Goal: Task Accomplishment & Management: Use online tool/utility

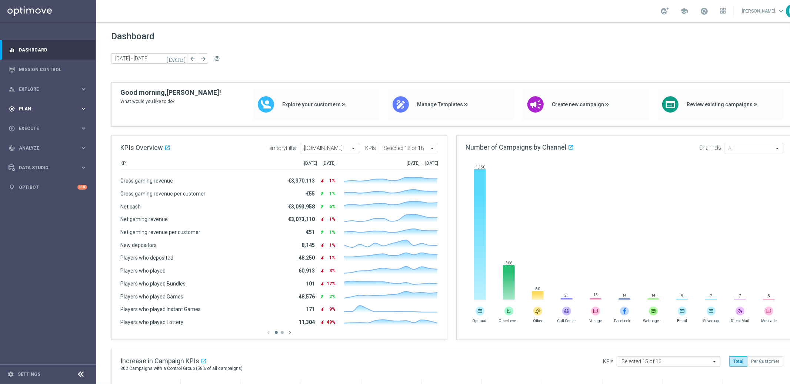
click at [50, 114] on div "gps_fixed Plan keyboard_arrow_right" at bounding box center [48, 109] width 96 height 20
click at [682, 58] on div "[DATE] [DATE] - [DATE] arrow_back arrow_forward help_outline" at bounding box center [451, 58] width 681 height 11
click at [625, 38] on span "Dashboard" at bounding box center [451, 36] width 681 height 10
click at [34, 147] on span "Templates" at bounding box center [46, 146] width 53 height 4
click at [34, 156] on link "Optimail" at bounding box center [50, 157] width 54 height 6
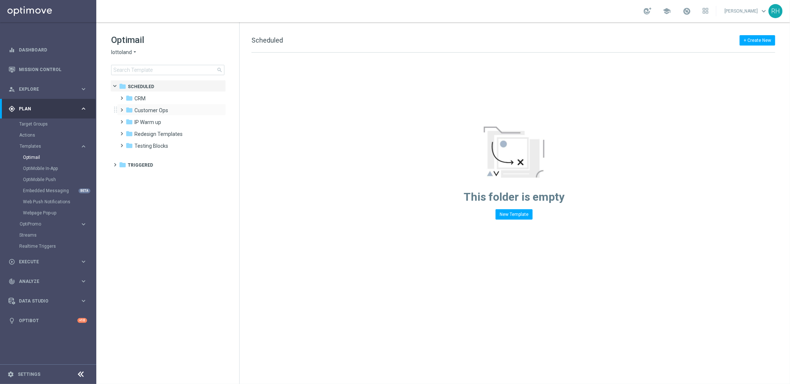
click at [122, 108] on span at bounding box center [120, 106] width 3 height 3
click at [126, 102] on div "folder CRM" at bounding box center [167, 98] width 85 height 9
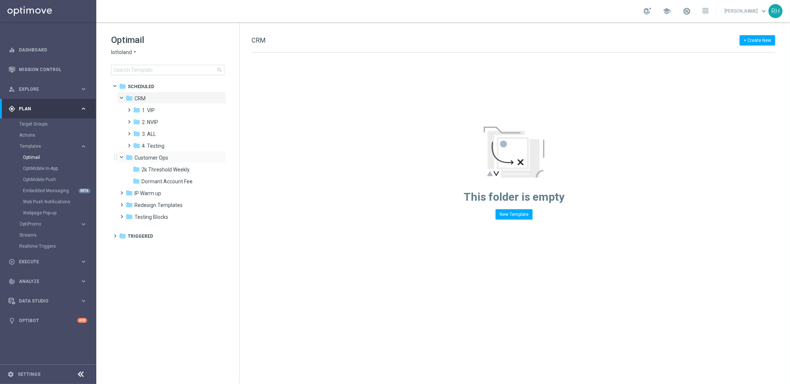
click at [124, 156] on span at bounding box center [125, 155] width 3 height 3
click at [130, 119] on span at bounding box center [127, 118] width 3 height 3
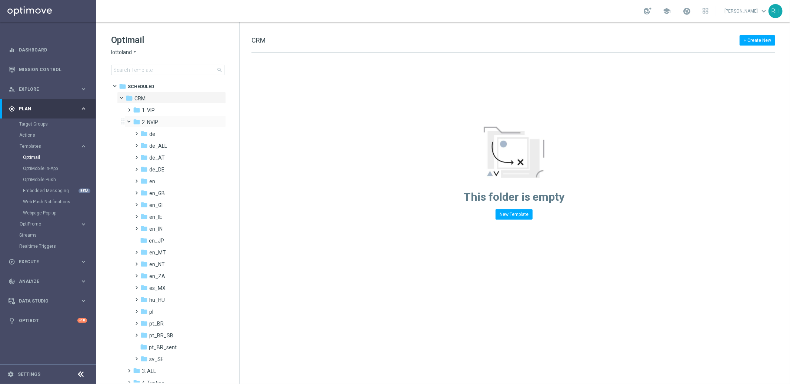
click at [131, 120] on span at bounding box center [132, 119] width 3 height 3
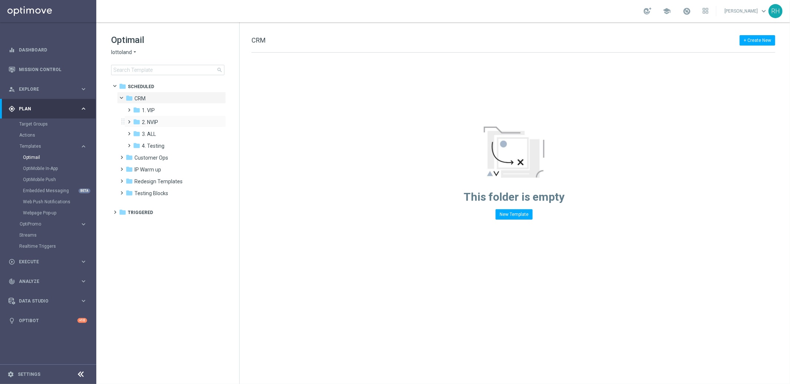
click at [130, 120] on span at bounding box center [127, 118] width 3 height 3
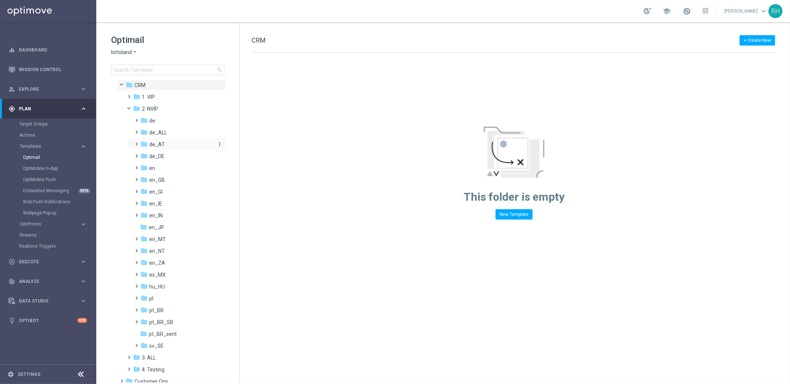
scroll to position [15, 0]
click at [137, 176] on span at bounding box center [135, 174] width 3 height 3
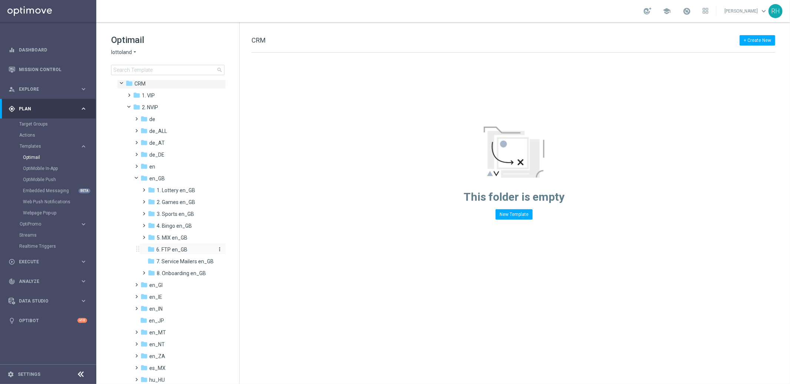
click at [168, 252] on span "6. FTP en_GB" at bounding box center [171, 249] width 31 height 7
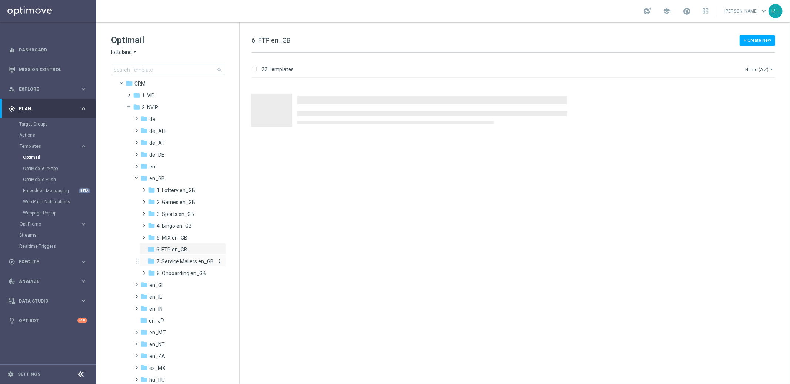
click at [172, 261] on span "7. Service Mailers en_GB" at bounding box center [184, 261] width 57 height 7
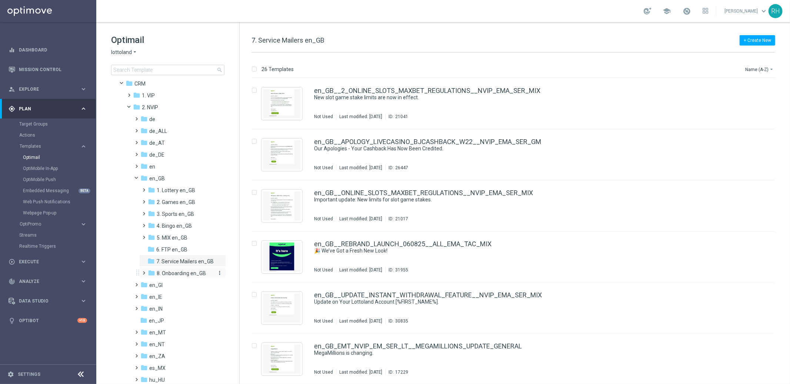
click at [177, 271] on span "8. Onboarding en_GB" at bounding box center [181, 273] width 49 height 7
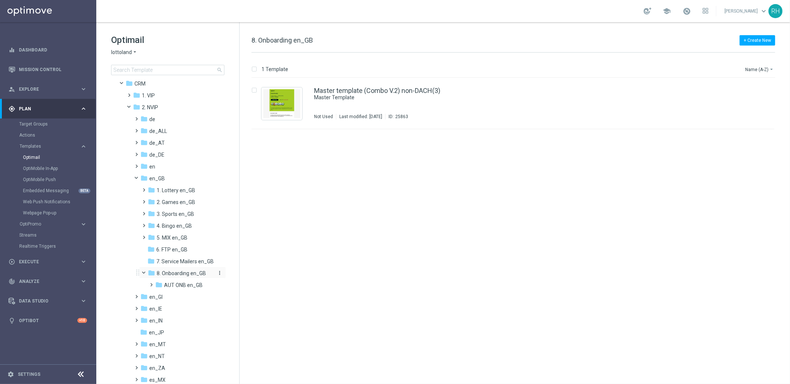
click at [180, 275] on span "8. Onboarding en_GB" at bounding box center [181, 273] width 49 height 7
click at [174, 247] on span "6. FTP en_GB" at bounding box center [171, 249] width 31 height 7
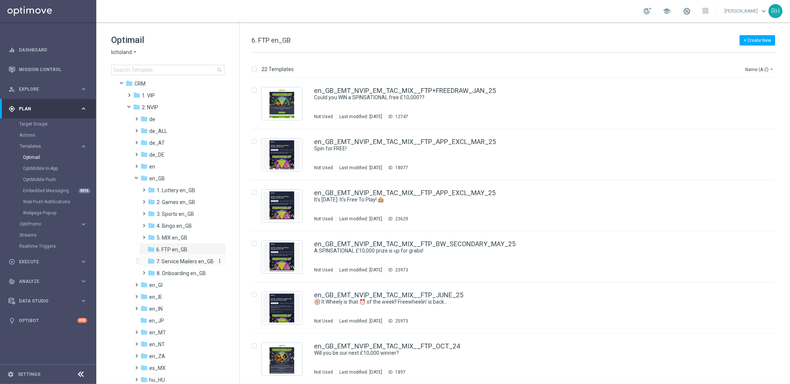
click at [181, 258] on span "7. Service Mailers en_GB" at bounding box center [184, 261] width 57 height 7
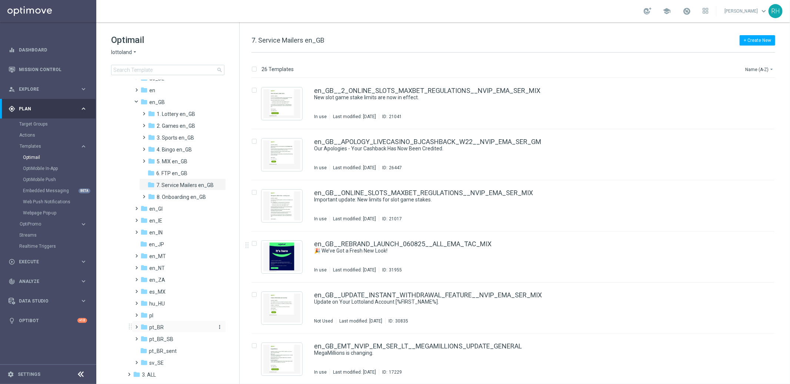
scroll to position [167, 0]
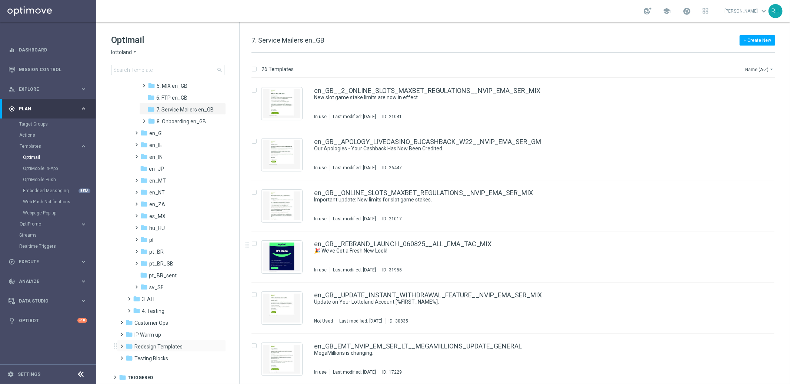
click at [122, 344] on span at bounding box center [120, 342] width 3 height 3
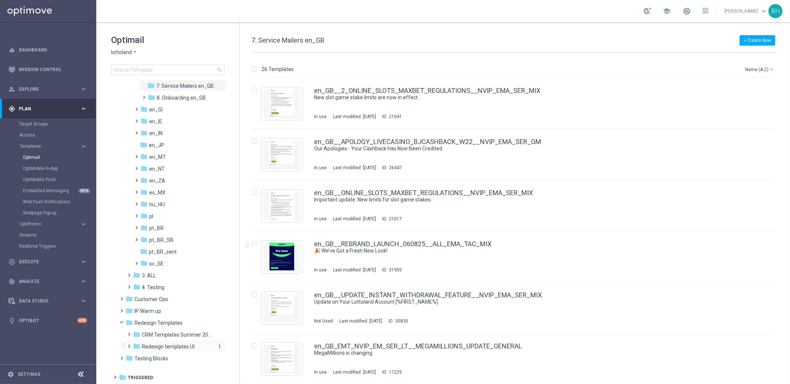
click at [163, 343] on span "Redesign templates UI" at bounding box center [168, 346] width 53 height 7
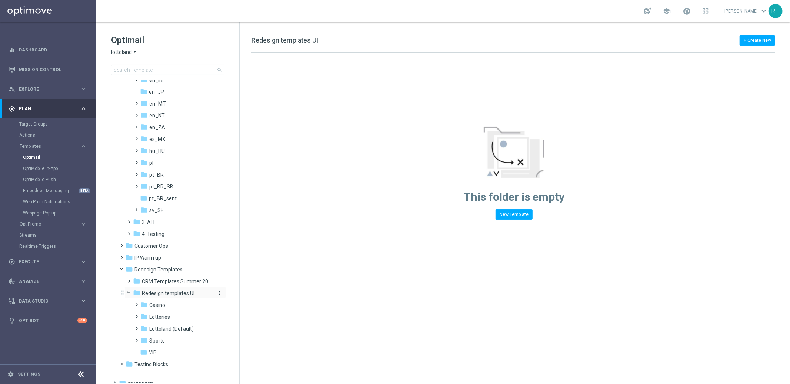
scroll to position [250, 0]
click at [134, 287] on icon "folder" at bounding box center [136, 286] width 7 height 7
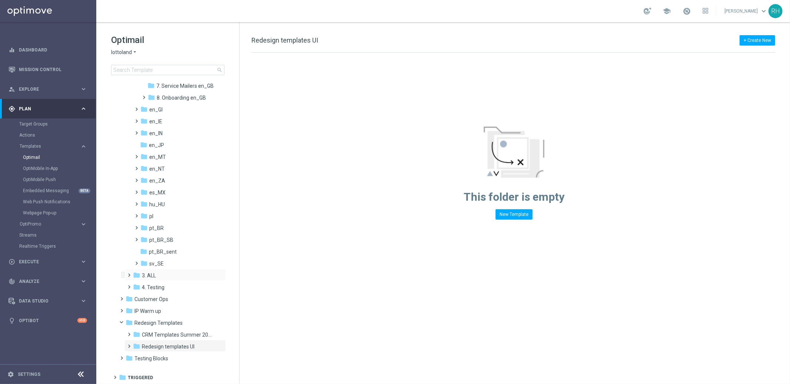
click at [129, 273] on span at bounding box center [127, 271] width 3 height 3
click at [130, 332] on span at bounding box center [127, 330] width 3 height 3
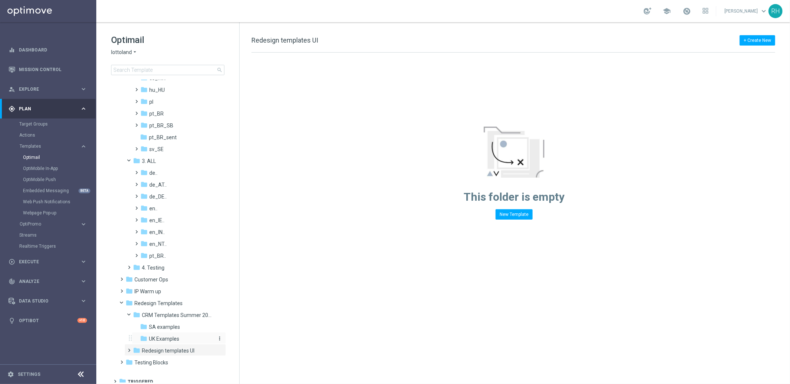
scroll to position [309, 0]
click at [164, 334] on span "UK Examples" at bounding box center [164, 334] width 30 height 7
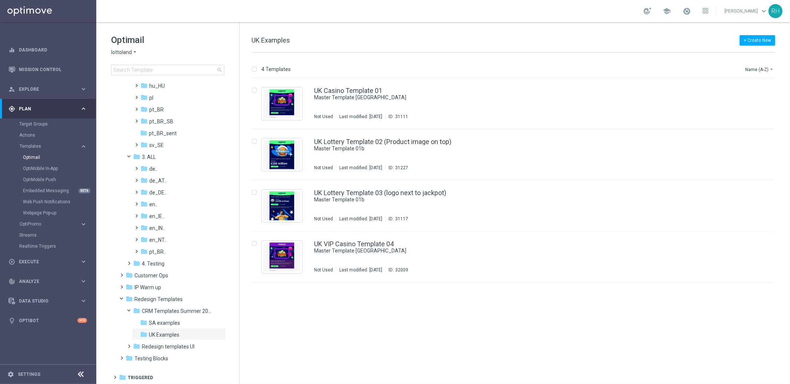
click at [483, 289] on div "insert_drive_file UK Casino Template 01 Master Template [GEOGRAPHIC_DATA] Not U…" at bounding box center [516, 231] width 544 height 306
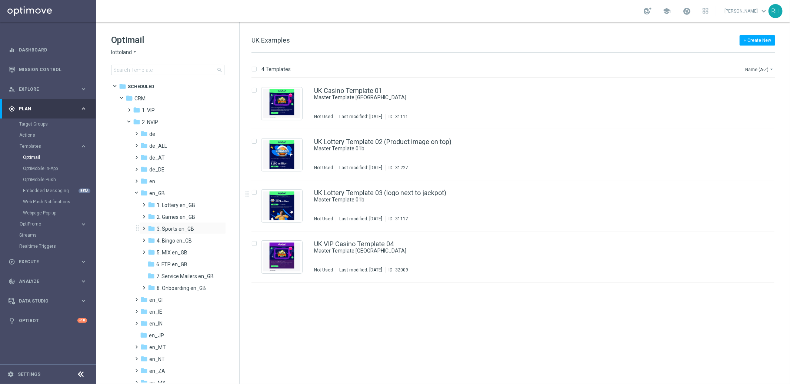
click at [144, 226] on span at bounding box center [142, 225] width 3 height 3
click at [173, 253] on span "TAC SP en_GB" at bounding box center [181, 252] width 34 height 7
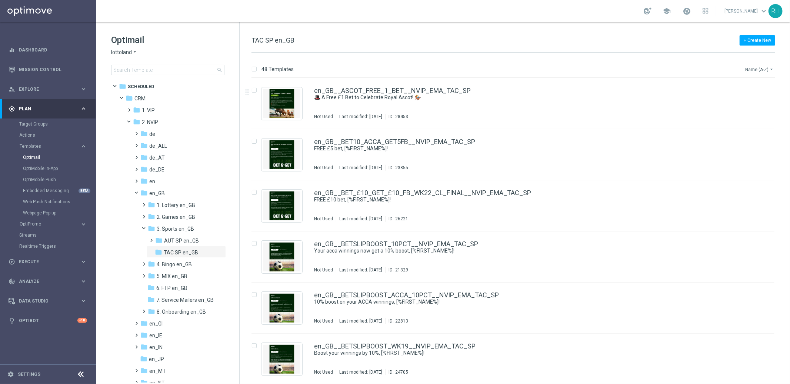
click at [768, 69] on button "Name (A-Z) arrow_drop_down" at bounding box center [759, 69] width 31 height 9
click at [751, 94] on div "Name (Z-A)" at bounding box center [746, 91] width 50 height 5
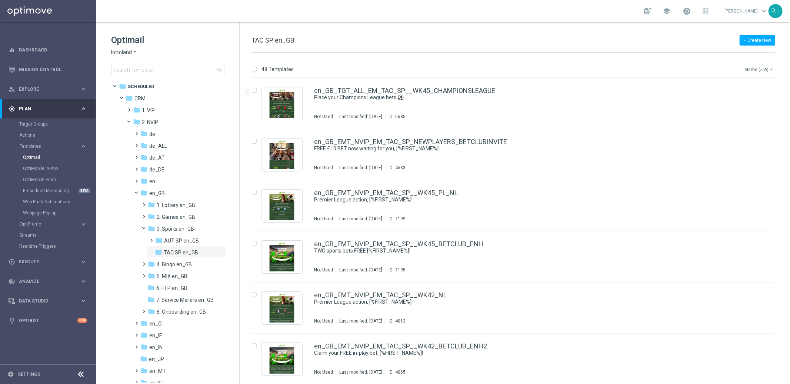
click at [753, 65] on button "Name (Z-A) arrow_drop_down" at bounding box center [759, 69] width 31 height 9
click at [750, 98] on div "Date Modified (Newest)" at bounding box center [745, 102] width 59 height 10
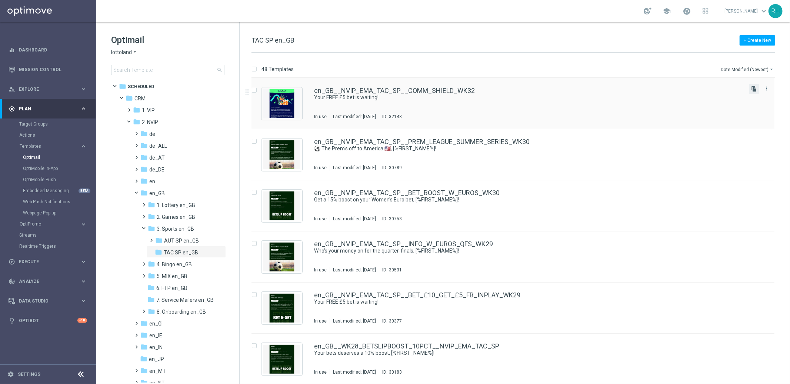
click at [752, 89] on icon "file_copy" at bounding box center [754, 89] width 6 height 6
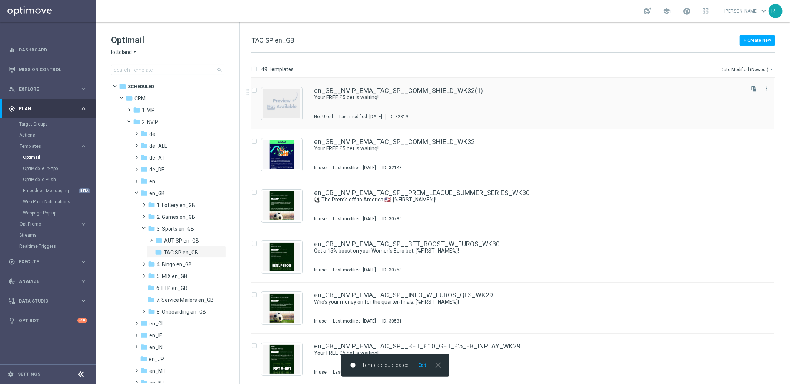
click at [532, 102] on div "en_GB__NVIP_EMA_TAC_SP__COMM_SHIELD_WK32(1) Your FREE £5 bet is waiting! Not Us…" at bounding box center [528, 103] width 429 height 32
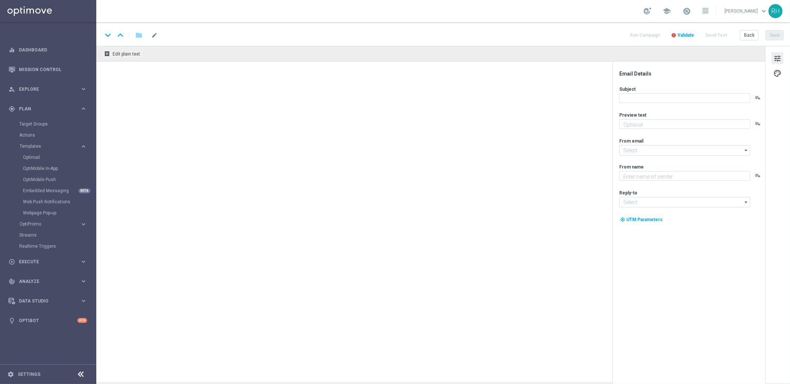
type textarea "Stake just £5 on the Community Shield to claim your free bet."
type textarea "Lottoland"
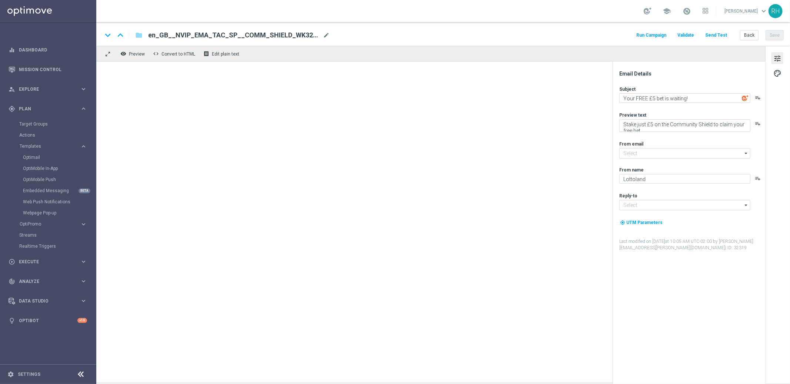
type input "[EMAIL_ADDRESS][DOMAIN_NAME]"
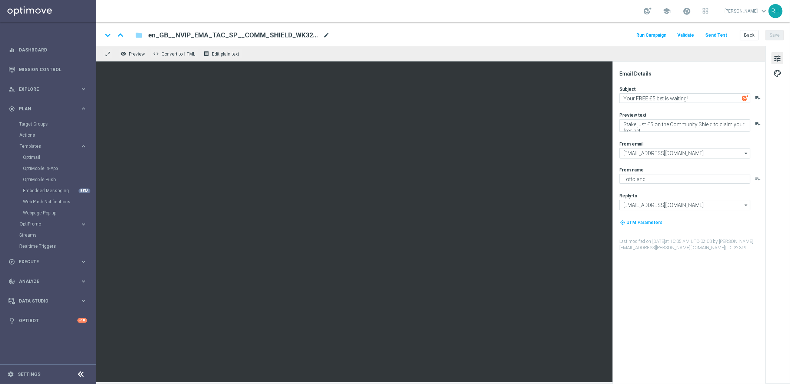
click at [323, 34] on span "mode_edit" at bounding box center [326, 35] width 7 height 7
click at [321, 36] on input "en_GB__NVIP_EMA_TAC_SP__COMM_SHIELD_WK32(1)" at bounding box center [240, 35] width 184 height 10
click at [315, 35] on input "en_GB__NVIP_EMA_TAC_SP__COMM_SHIELD_WK32" at bounding box center [240, 35] width 184 height 10
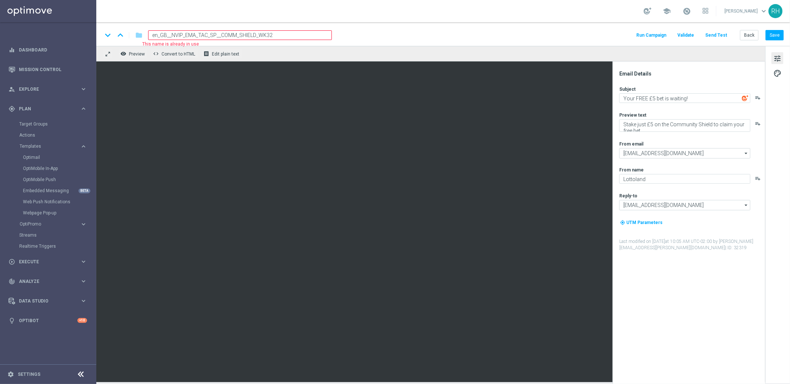
paste input "OURTIGHT_FREE2BET_EPL__NVIP_EMA_TAC_SP"
type input "en_GB__OURTIGHT_FREE2BET_EPL__NVIP_EMA_TAC_SP"
click at [359, 35] on div "keyboard_arrow_down keyboard_arrow_up folder en_GB__OURTIGHT_FREE2BET_EPL__NVIP…" at bounding box center [442, 35] width 681 height 10
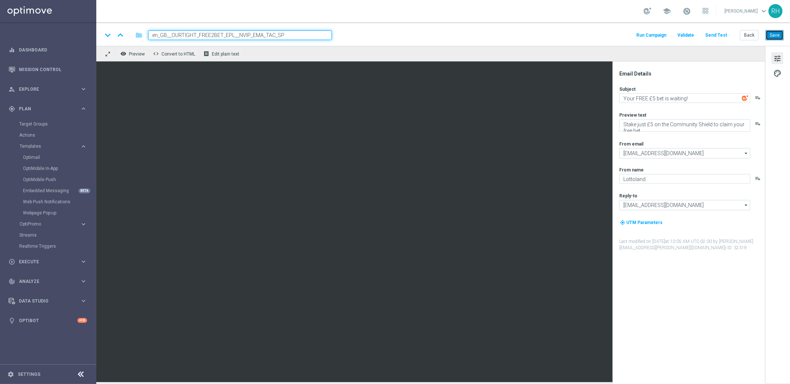
click at [777, 40] on button "Save" at bounding box center [774, 35] width 18 height 10
click at [300, 40] on div "keyboard_arrow_down keyboard_arrow_up folder en_GB__OURTIGHT_FREE2BET_EPL__NVIP…" at bounding box center [442, 34] width 693 height 24
click at [299, 36] on input "en_GB__OURTIGHT_FREE2BET_EPL__NVIP_EMA_TAC_SP" at bounding box center [240, 35] width 184 height 10
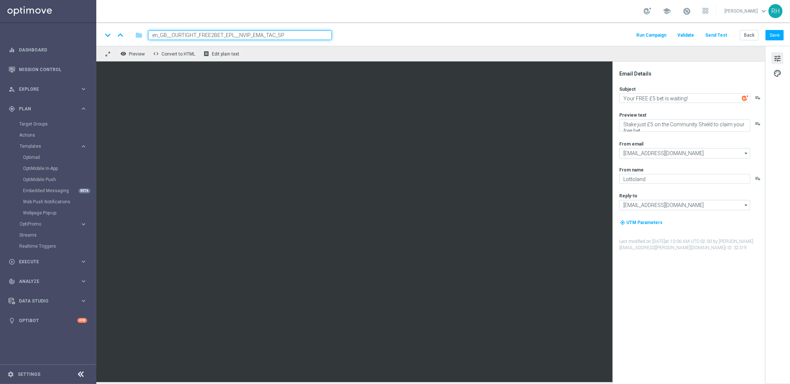
click at [299, 36] on input "en_GB__OURTIGHT_FREE2BET_EPL__NVIP_EMA_TAC_SP" at bounding box center [240, 35] width 184 height 10
click at [472, 25] on div "keyboard_arrow_down keyboard_arrow_up folder en_GB__OURTIGHT_FREE2BET_EPL__NVIP…" at bounding box center [442, 34] width 693 height 24
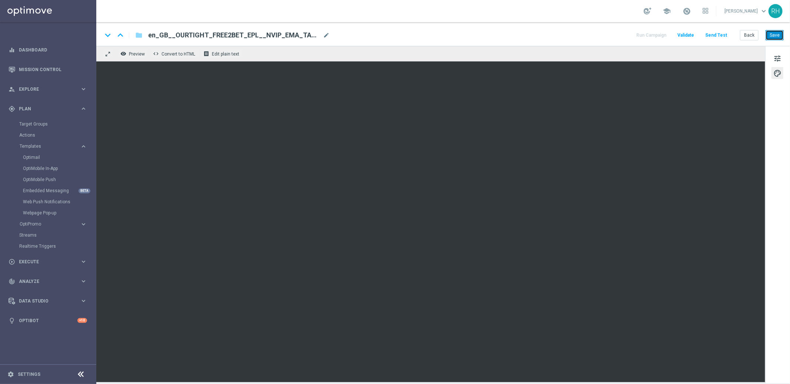
click at [771, 36] on button "Save" at bounding box center [774, 35] width 18 height 10
click at [765, 33] on div "Back Save" at bounding box center [762, 35] width 44 height 10
click at [782, 60] on button "tune" at bounding box center [777, 58] width 12 height 12
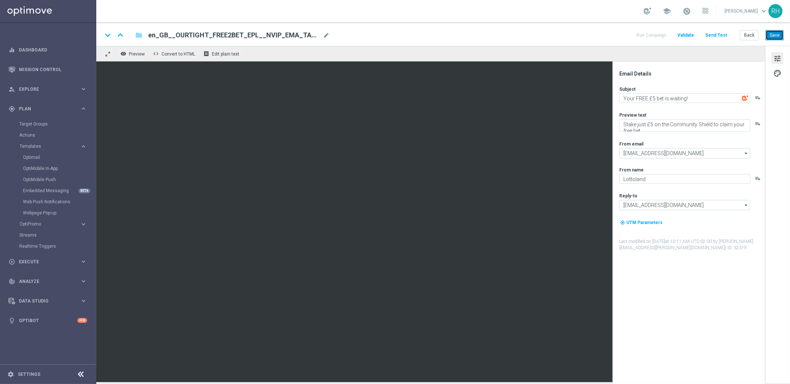
click at [777, 35] on button "Save" at bounding box center [774, 35] width 18 height 10
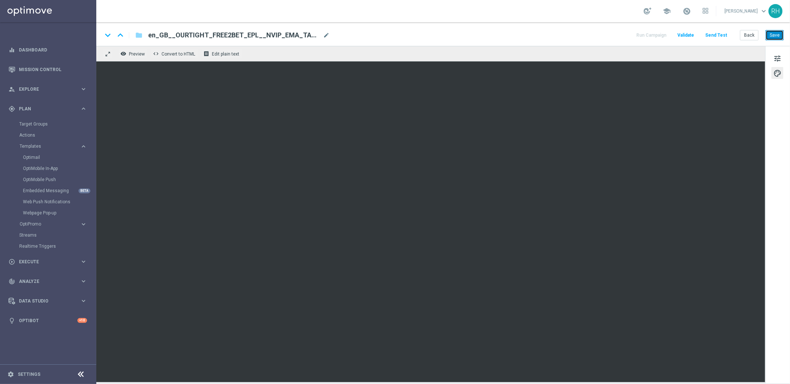
click at [776, 32] on button "Save" at bounding box center [774, 35] width 18 height 10
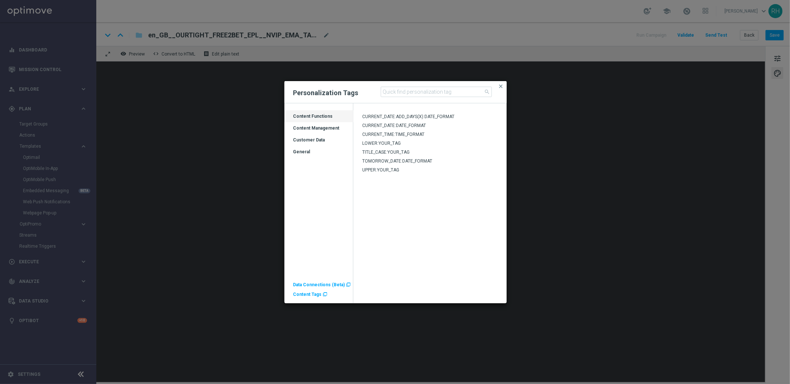
click at [311, 149] on div "General" at bounding box center [318, 155] width 69 height 12
click at [307, 142] on div "Customer Data" at bounding box center [318, 143] width 69 height 12
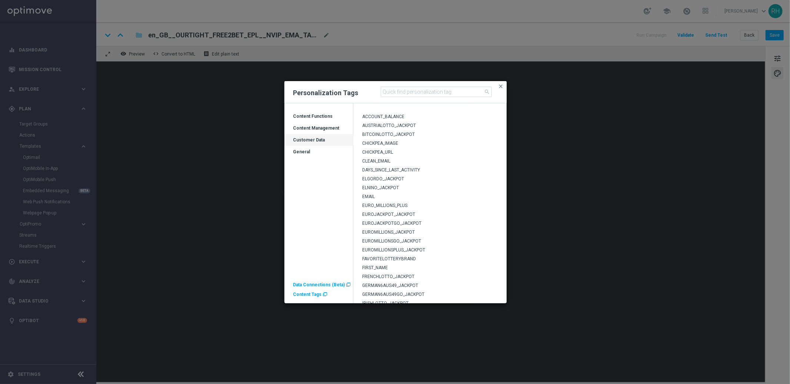
click at [383, 264] on div "FIRST_NAME" at bounding box center [429, 268] width 153 height 9
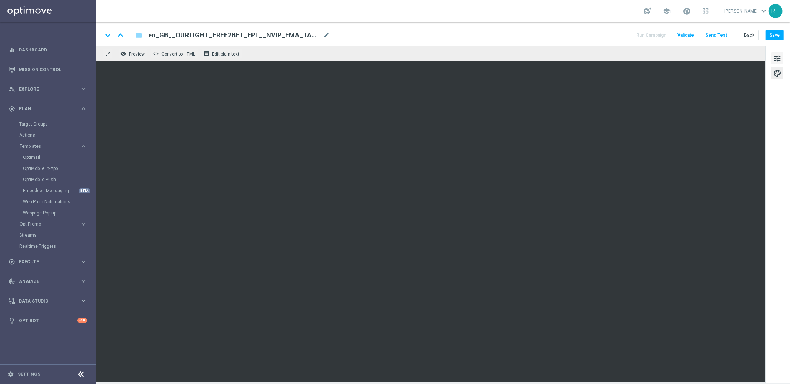
click at [775, 56] on span "tune" at bounding box center [777, 59] width 8 height 10
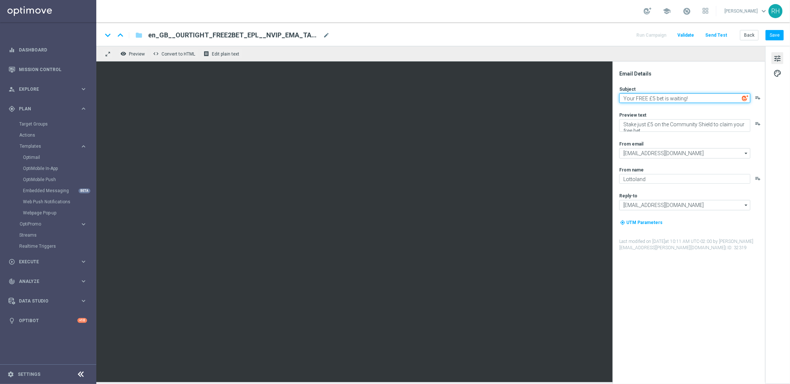
click at [671, 98] on textarea "Your FREE £5 bet is waiting!" at bounding box center [684, 98] width 131 height 10
paste textarea "Subject: Who will lift the Premier League trophy? Your free £2 bet awaits ⚽"
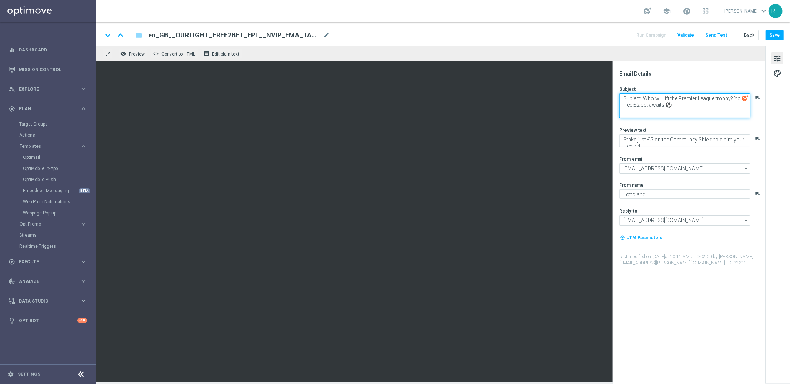
scroll to position [3, 0]
drag, startPoint x: 677, startPoint y: 97, endPoint x: 622, endPoint y: 98, distance: 54.8
click at [622, 98] on textarea "Subject: Who will lift the Premier League trophy? Your free £2 bet awaits ⚽" at bounding box center [684, 105] width 131 height 25
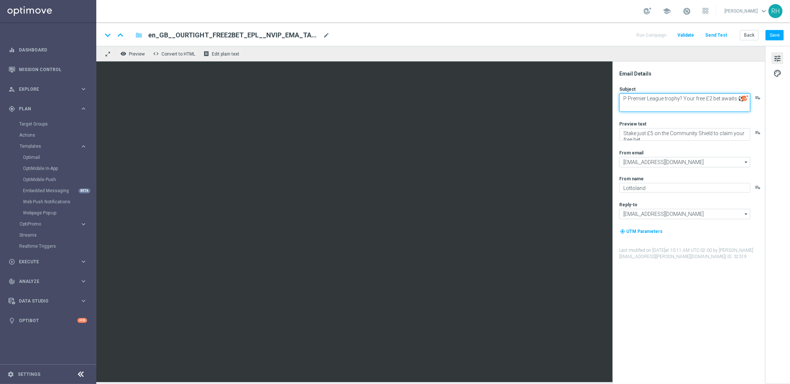
scroll to position [0, 0]
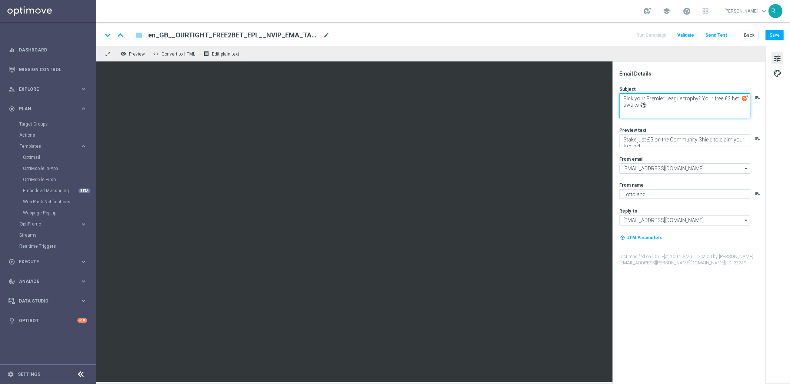
click at [689, 100] on textarea "Pick your Premier League trophy? Your free £2 bet awaits ⚽" at bounding box center [684, 105] width 131 height 25
click at [724, 125] on div "Subject Pick your Premier League Champions - Your free £2 bet awaits ⚽ playlist…" at bounding box center [691, 176] width 145 height 180
click at [720, 112] on textarea "Pick your Premier League Champions - Your free £2 bet awaits ⚽" at bounding box center [684, 105] width 131 height 25
click at [703, 110] on textarea "Pick your Premier League Champions - Your free £2 bet awaits ⚽" at bounding box center [684, 105] width 131 height 25
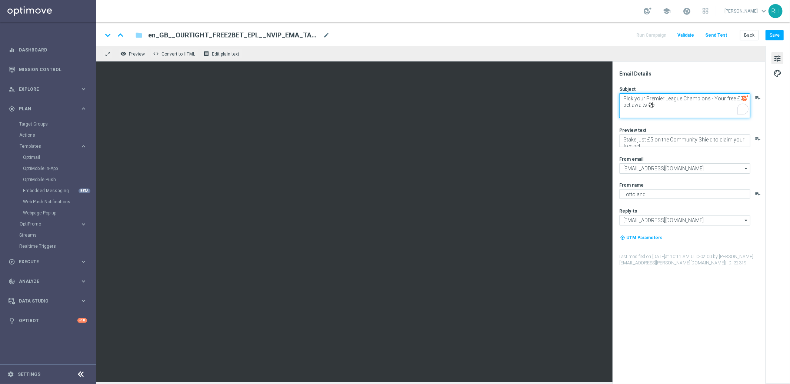
click at [675, 104] on textarea "Pick your Premier League Champions - Your free £2 bet awaits ⚽" at bounding box center [684, 105] width 131 height 25
click at [716, 100] on textarea "Pick your Premier League Champions - Your free £2 bet awaits ⚽" at bounding box center [684, 105] width 131 height 25
click at [708, 101] on textarea "Pick your Premier League Champions - Your free £2 bet awaits ⚽" at bounding box center [684, 105] width 131 height 25
type textarea "Pick your Premier League Champion - Your free £2 bet awaits ⚽"
click at [690, 74] on div "Email Details" at bounding box center [691, 73] width 145 height 7
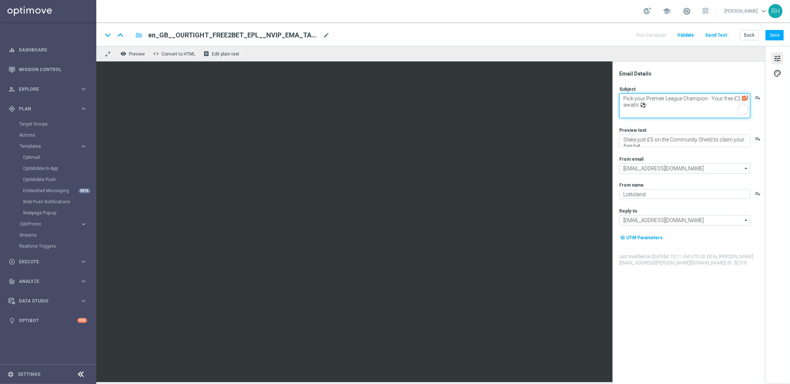
click at [709, 98] on textarea "Pick your Premier League Champion - Your free £2 bet awaits ⚽" at bounding box center [684, 105] width 131 height 25
click at [699, 118] on div "Subject Pick your Premier League Champion - Your free £2 bet awaits ⚽ playlist_…" at bounding box center [691, 176] width 145 height 180
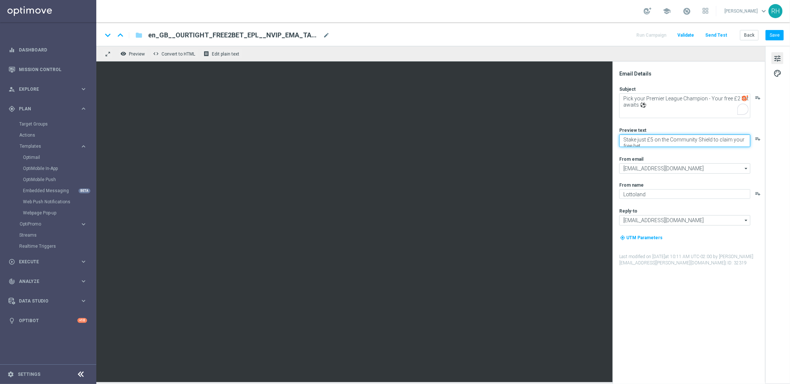
click at [674, 139] on textarea "Stake just £5 on the Community Shield to claim your free bet." at bounding box center [684, 140] width 131 height 13
paste textarea "Pick your winner – on us!"
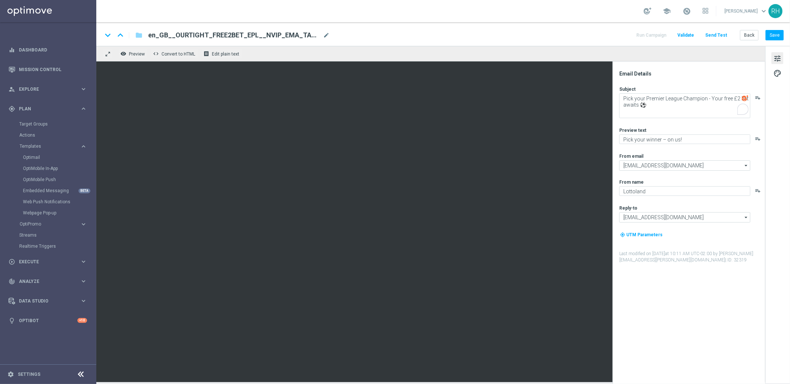
click at [674, 126] on div "Subject Pick your Premier League Champion - Your free £2 bet awaits ⚽ playlist_…" at bounding box center [691, 174] width 145 height 177
click at [665, 141] on textarea "Pick your winner – on us!" at bounding box center [684, 139] width 131 height 10
type textarea "Pick your winner - on us!"
click at [666, 125] on div "Subject Pick your Premier League Champion - Your free £2 bet awaits ⚽ playlist_…" at bounding box center [691, 174] width 145 height 177
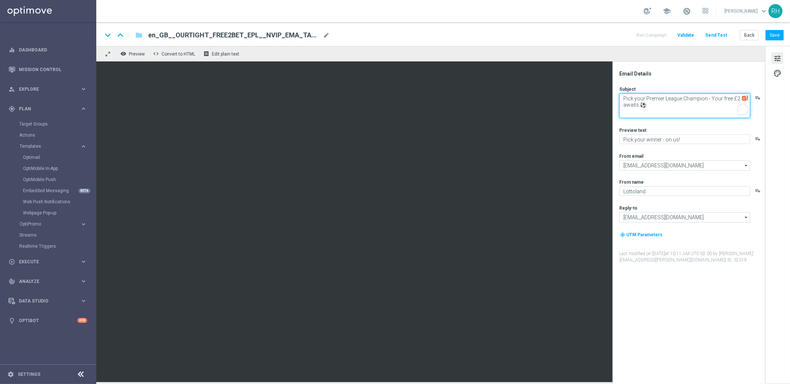
drag, startPoint x: 644, startPoint y: 100, endPoint x: 618, endPoint y: 99, distance: 25.5
click at [620, 99] on textarea "Pick your Premier League Champion - Your free £2 bet awaits ⚽" at bounding box center [684, 105] width 131 height 25
type textarea "Who'll be Premier League Champion - Your free £2 bet awaits ⚽"
click at [669, 125] on div "Subject Who'll be Premier League Champion - Your free £2 bet awaits ⚽ playlist_…" at bounding box center [691, 174] width 145 height 177
click at [775, 34] on button "Save" at bounding box center [774, 35] width 18 height 10
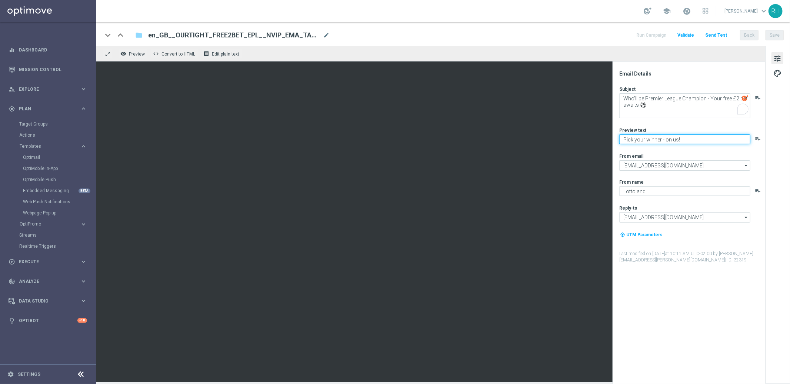
click at [691, 138] on textarea "Pick your winner - on us!" at bounding box center [684, 139] width 131 height 10
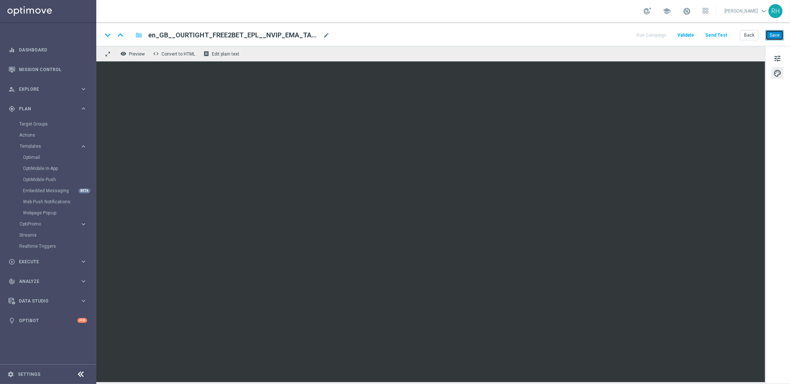
click at [772, 37] on button "Save" at bounding box center [774, 35] width 18 height 10
click at [773, 38] on button "Save" at bounding box center [774, 35] width 18 height 10
click at [579, 30] on div "keyboard_arrow_down keyboard_arrow_up folder en_GB__OURTIGHT_FREE2BET_EPL__NVIP…" at bounding box center [442, 35] width 681 height 10
click at [782, 54] on button "tune" at bounding box center [777, 58] width 12 height 12
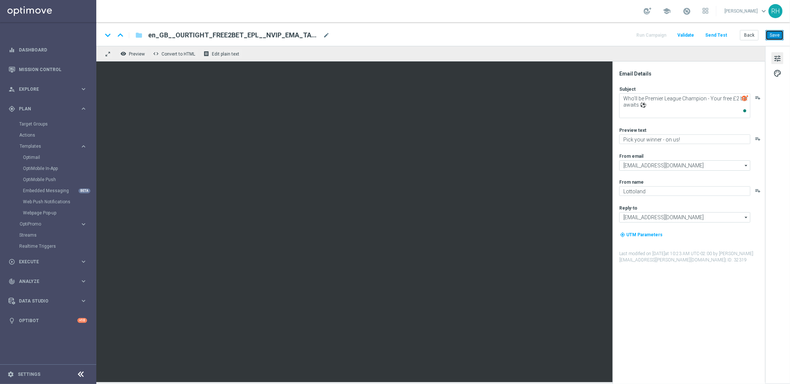
click at [780, 36] on button "Save" at bounding box center [774, 35] width 18 height 10
click at [723, 37] on button "Send Test" at bounding box center [716, 35] width 24 height 10
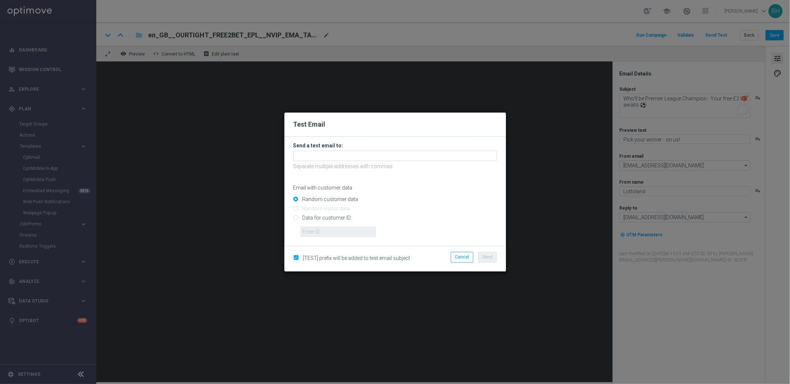
click at [296, 219] on input "Data for customer ID:" at bounding box center [395, 221] width 204 height 10
radio input "true"
click at [351, 240] on form "Send a test email to: Separate multiple addresses with commas Email with custom…" at bounding box center [394, 191] width 221 height 109
click at [351, 229] on input "text" at bounding box center [338, 232] width 75 height 10
type input "9388689"
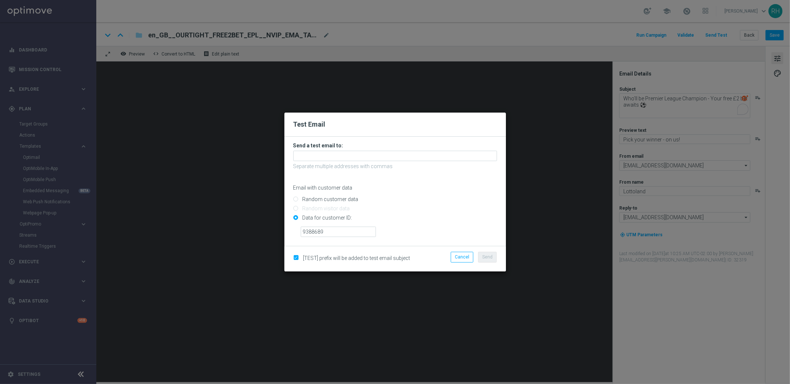
click at [346, 150] on form "Send a test email to: Separate multiple addresses with commas Email with custom…" at bounding box center [395, 189] width 204 height 95
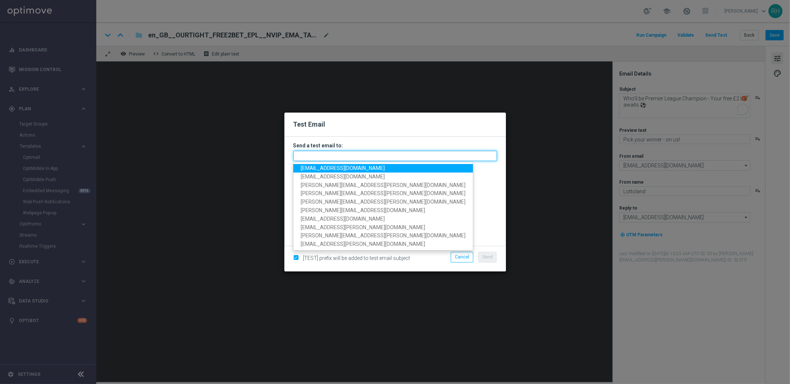
click at [345, 154] on input "text" at bounding box center [395, 156] width 204 height 10
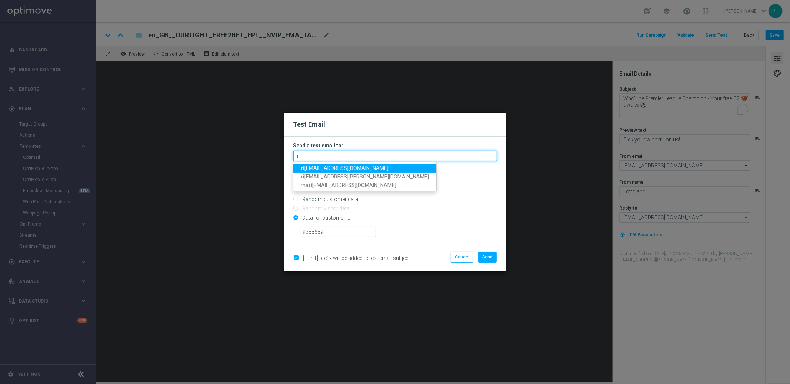
type input "ri"
click at [511, 114] on modal-container "Test Email Send a test email to: [GEOGRAPHIC_DATA] ri [EMAIL_ADDRESS][DOMAIN_NA…" at bounding box center [395, 192] width 790 height 384
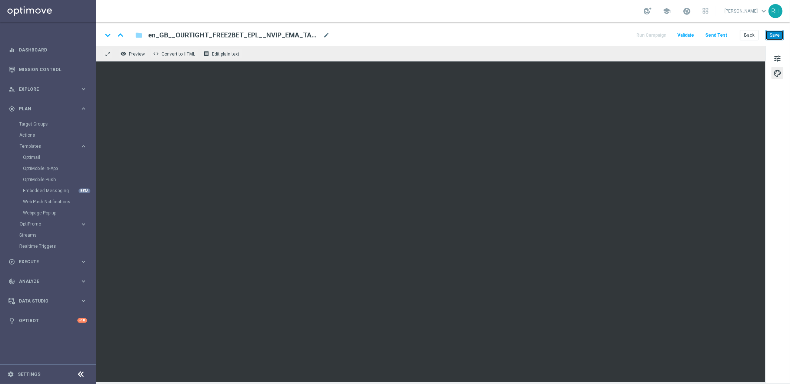
click at [771, 34] on button "Save" at bounding box center [774, 35] width 18 height 10
click at [724, 35] on button "Send Test" at bounding box center [716, 35] width 24 height 10
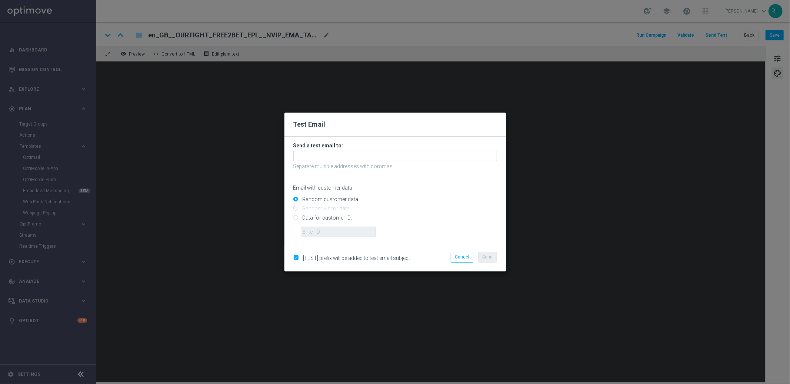
click at [295, 220] on input "Data for customer ID:" at bounding box center [395, 221] width 204 height 10
radio input "true"
click at [310, 230] on input "text" at bounding box center [338, 232] width 75 height 10
type input "9388689"
click at [338, 156] on input "text" at bounding box center [395, 156] width 204 height 10
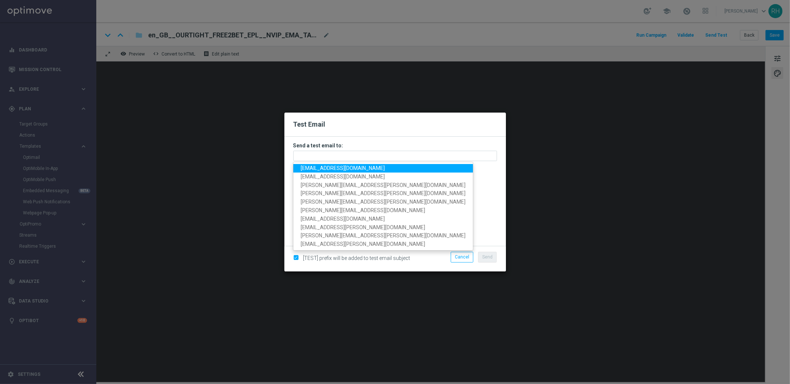
click at [325, 172] on link "[EMAIL_ADDRESS][DOMAIN_NAME]" at bounding box center [383, 168] width 180 height 9
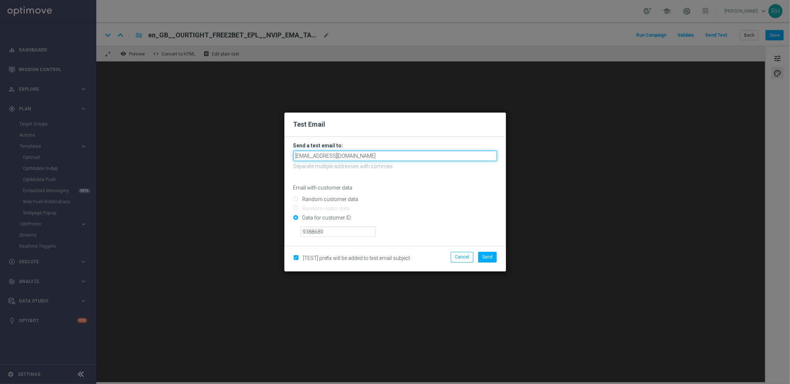
click at [388, 158] on input "[EMAIL_ADDRESS][DOMAIN_NAME]" at bounding box center [395, 156] width 204 height 10
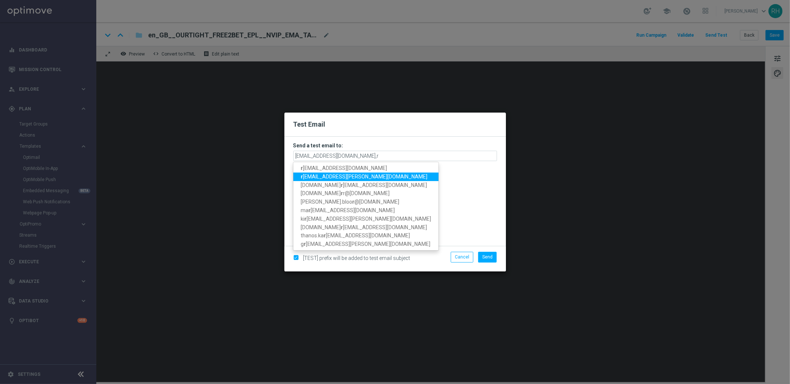
click at [358, 174] on span "r [EMAIL_ADDRESS][PERSON_NAME][DOMAIN_NAME]" at bounding box center [364, 177] width 127 height 6
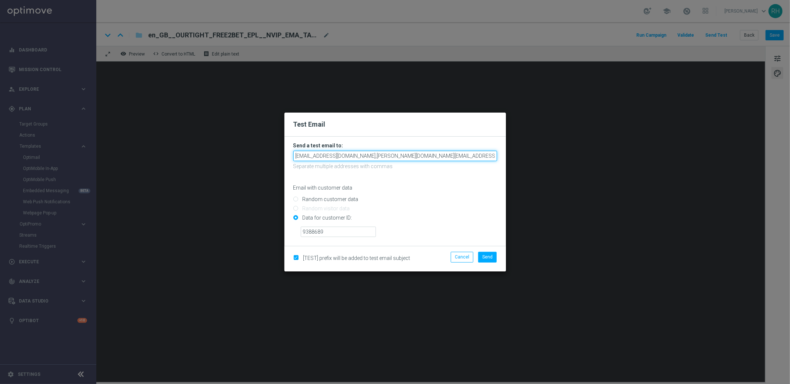
click at [426, 158] on input "[EMAIL_ADDRESS][DOMAIN_NAME],[PERSON_NAME][DOMAIN_NAME][EMAIL_ADDRESS][PERSON_N…" at bounding box center [395, 156] width 204 height 10
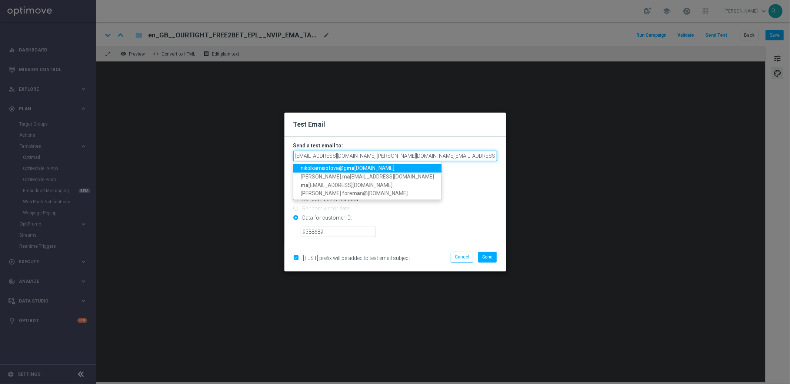
click at [488, 155] on input "[EMAIL_ADDRESS][DOMAIN_NAME],[PERSON_NAME][DOMAIN_NAME][EMAIL_ADDRESS][PERSON_N…" at bounding box center [395, 156] width 204 height 10
drag, startPoint x: 483, startPoint y: 156, endPoint x: 506, endPoint y: 158, distance: 23.0
click at [506, 158] on modal-container "Test Email Send a test email to: [EMAIL_ADDRESS][DOMAIN_NAME],[PERSON_NAME][DOM…" at bounding box center [395, 192] width 790 height 384
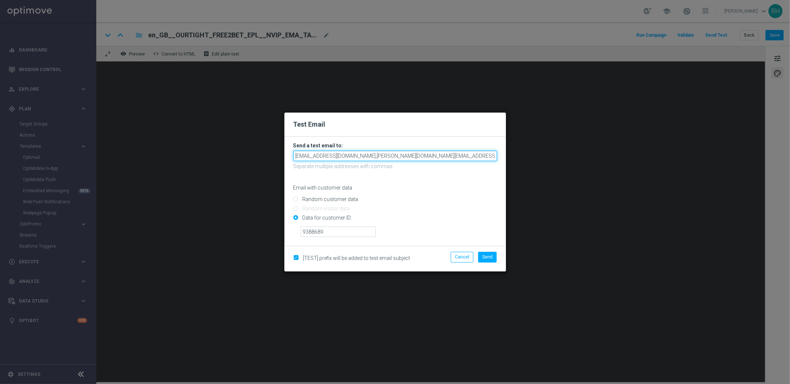
paste input "[PERSON_NAME][EMAIL_ADDRESS][PERSON_NAME][DOMAIN_NAME]"
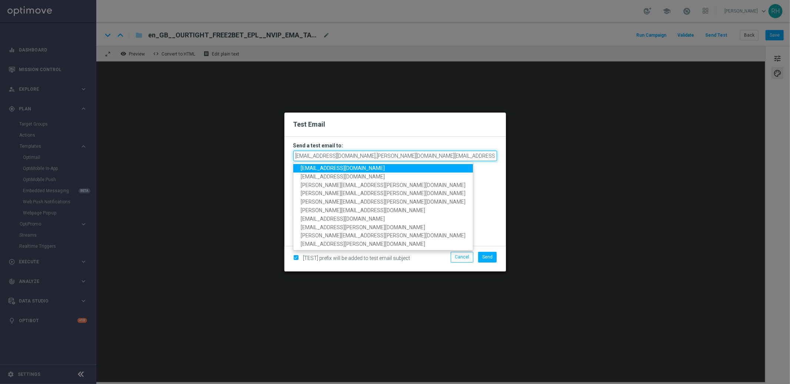
click at [477, 157] on input "[EMAIL_ADDRESS][DOMAIN_NAME],[PERSON_NAME][DOMAIN_NAME][EMAIL_ADDRESS][PERSON_N…" at bounding box center [395, 156] width 204 height 10
click at [492, 156] on input "[EMAIL_ADDRESS][DOMAIN_NAME],[PERSON_NAME][DOMAIN_NAME][EMAIL_ADDRESS][PERSON_N…" at bounding box center [395, 156] width 204 height 10
paste input "[EMAIL_ADDRESS][PERSON_NAME][DOMAIN_NAME]"
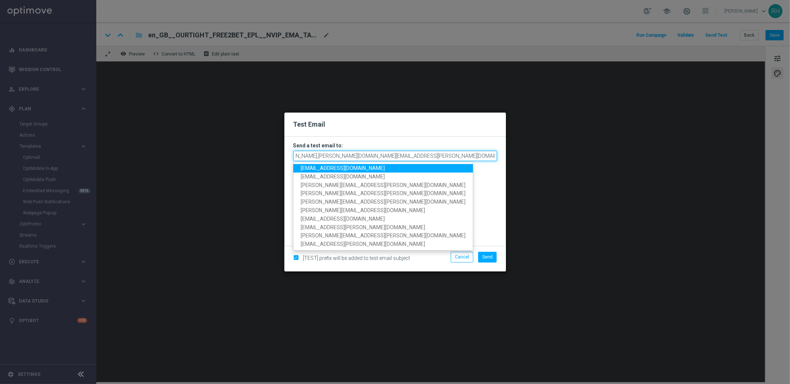
scroll to position [0, 121]
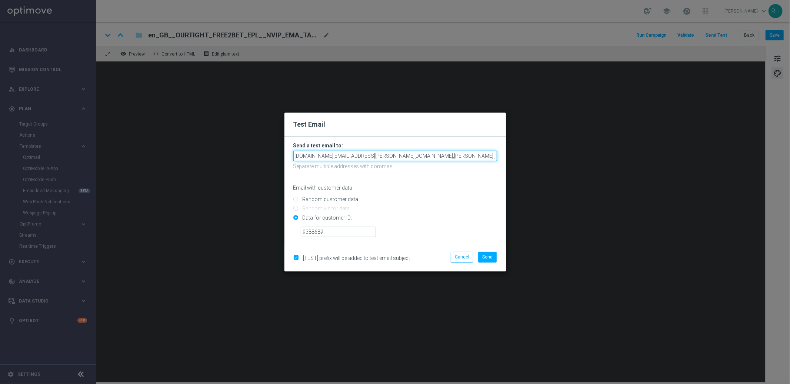
type input "[EMAIL_ADDRESS][DOMAIN_NAME],[PERSON_NAME][DOMAIN_NAME][EMAIL_ADDRESS][PERSON_N…"
click at [484, 258] on span "Send" at bounding box center [487, 256] width 10 height 5
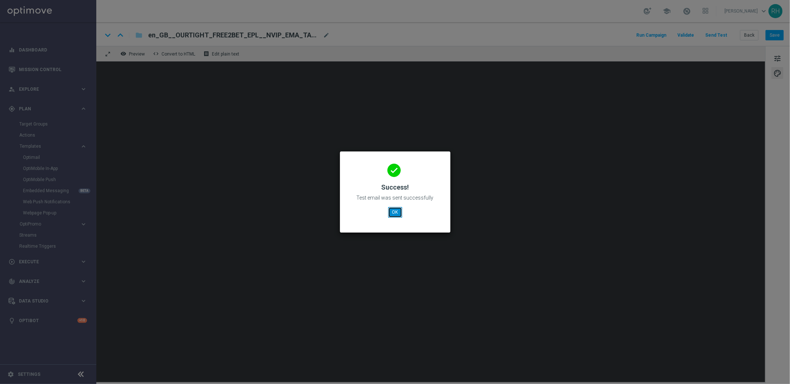
click at [396, 209] on button "OK" at bounding box center [395, 212] width 14 height 10
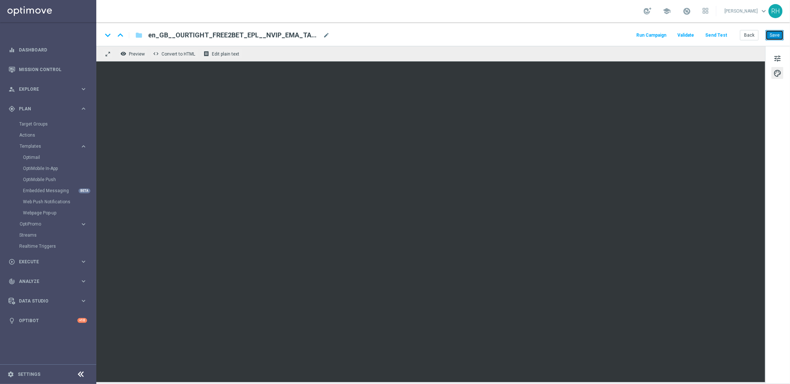
click at [779, 30] on button "Save" at bounding box center [774, 35] width 18 height 10
click at [781, 41] on div "keyboard_arrow_down keyboard_arrow_up folder en_GB__OURTIGHT_FREE2BET_EPL__NVIP…" at bounding box center [442, 34] width 693 height 24
click at [780, 39] on button "Save" at bounding box center [774, 35] width 18 height 10
click at [778, 57] on span "tune" at bounding box center [777, 59] width 8 height 10
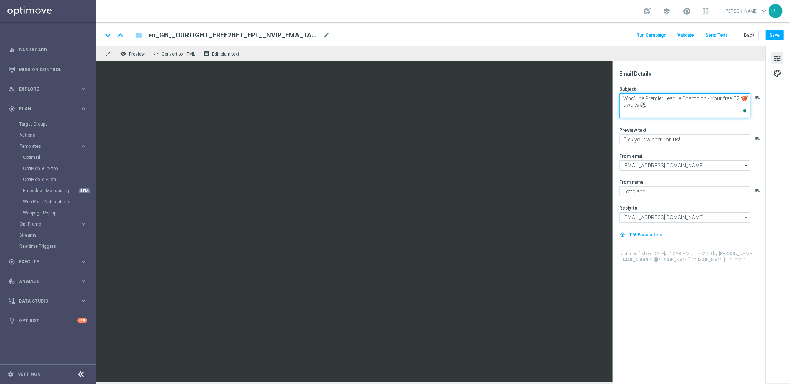
click at [705, 99] on textarea "Who'll be Premier League Champion - Your free £2 bet awaits ⚽" at bounding box center [684, 105] width 131 height 25
type textarea "Who'll be Premier League Champion? Your free £2 bet awaits ⚽"
click at [771, 36] on button "Save" at bounding box center [774, 35] width 18 height 10
click at [785, 32] on div "keyboard_arrow_down keyboard_arrow_up folder en_GB__OURTIGHT_FREE2BET_EPL__NVIP…" at bounding box center [442, 34] width 693 height 24
click at [770, 37] on button "Save" at bounding box center [774, 35] width 18 height 10
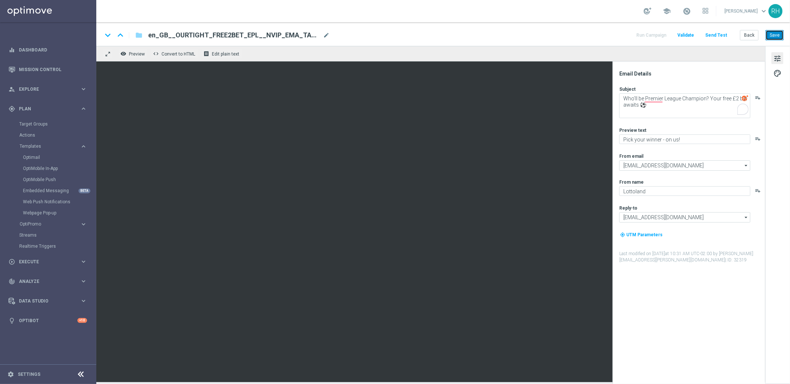
click at [766, 34] on button "Save" at bounding box center [774, 35] width 18 height 10
click at [723, 37] on button "Send Test" at bounding box center [716, 35] width 24 height 10
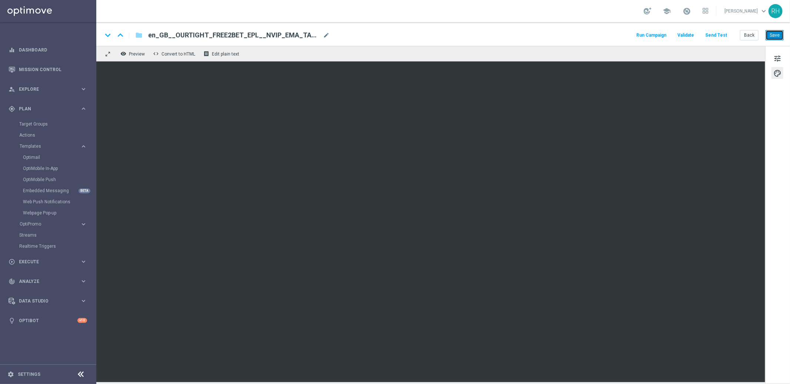
click at [766, 33] on button "Save" at bounding box center [774, 35] width 18 height 10
click at [783, 34] on button "Save" at bounding box center [774, 35] width 18 height 10
click at [783, 38] on button "Save" at bounding box center [774, 35] width 18 height 10
click at [781, 34] on button "Save" at bounding box center [774, 35] width 18 height 10
click at [768, 35] on button "Save" at bounding box center [774, 35] width 18 height 10
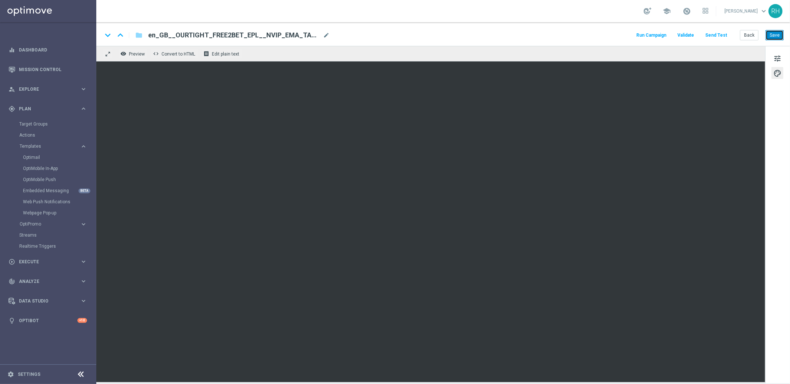
click at [781, 34] on button "Save" at bounding box center [774, 35] width 18 height 10
click at [593, 20] on div "school [PERSON_NAME] keyboard_arrow_down RH" at bounding box center [442, 11] width 693 height 22
click at [595, 22] on div "keyboard_arrow_down keyboard_arrow_up folder en_GB__OURTIGHT_FREE2BET_EPL__NVIP…" at bounding box center [442, 34] width 693 height 24
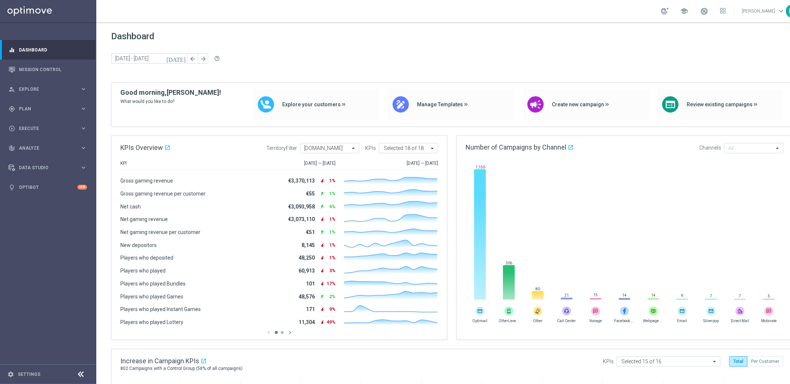
drag, startPoint x: 532, startPoint y: 75, endPoint x: 520, endPoint y: 0, distance: 75.7
click at [532, 74] on div "Dashboard today 07 Apr 2025 - 13 Apr 2025 arrow_back arrow_forward help_outline" at bounding box center [451, 56] width 681 height 51
drag, startPoint x: 402, startPoint y: 13, endPoint x: 394, endPoint y: 2, distance: 13.0
click at [398, 9] on div "school [PERSON_NAME] keyboard_arrow_down RH" at bounding box center [451, 11] width 711 height 22
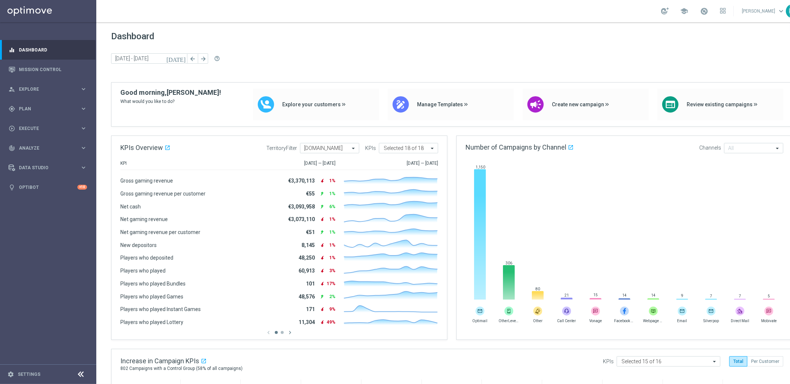
click at [452, 11] on div "school [PERSON_NAME] keyboard_arrow_down RH" at bounding box center [451, 11] width 711 height 22
click at [42, 113] on div "gps_fixed Plan keyboard_arrow_right" at bounding box center [48, 109] width 96 height 20
click at [36, 197] on div "play_circle_outline Execute" at bounding box center [44, 194] width 71 height 7
click at [41, 146] on link "Campaign Builder" at bounding box center [48, 144] width 58 height 6
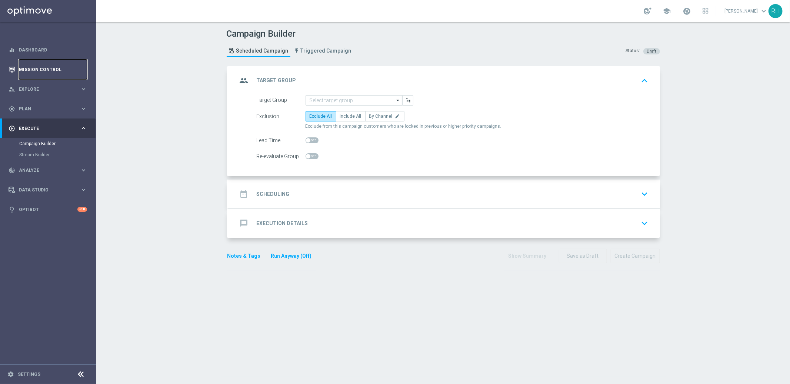
click at [47, 74] on link "Mission Control" at bounding box center [53, 70] width 68 height 20
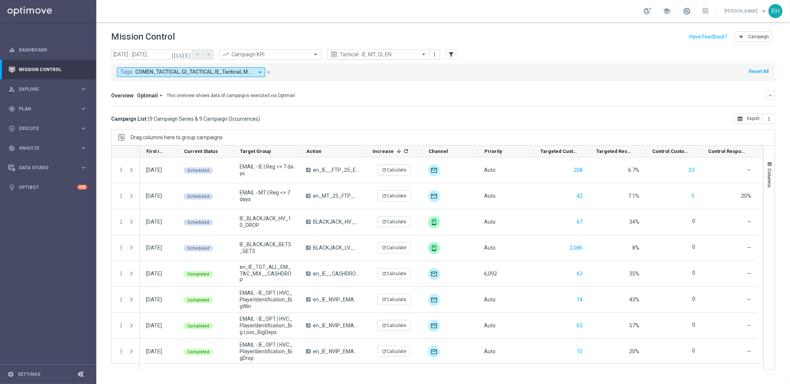
click at [393, 53] on input "text" at bounding box center [370, 54] width 79 height 6
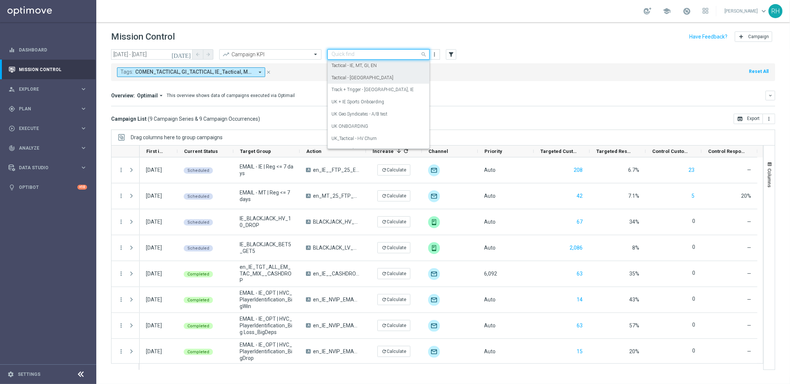
click at [391, 75] on div "Tactical - UK" at bounding box center [378, 78] width 94 height 12
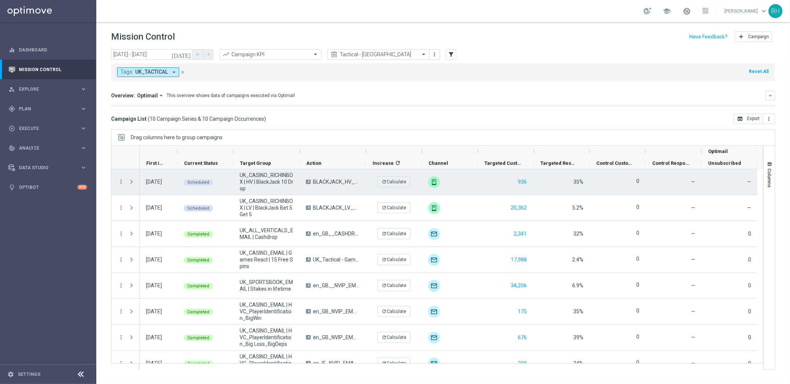
scroll to position [65, 0]
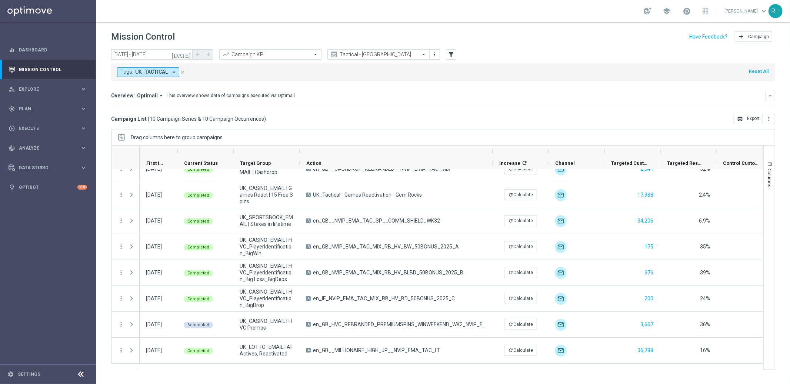
drag, startPoint x: 365, startPoint y: 150, endPoint x: 492, endPoint y: 148, distance: 127.0
click at [492, 148] on div at bounding box center [492, 151] width 3 height 12
click at [77, 97] on div "person_search Explore keyboard_arrow_right" at bounding box center [48, 89] width 96 height 20
click at [43, 193] on div "gps_fixed Plan keyboard_arrow_right" at bounding box center [48, 198] width 96 height 20
click at [30, 123] on link "Target Groups" at bounding box center [48, 124] width 58 height 6
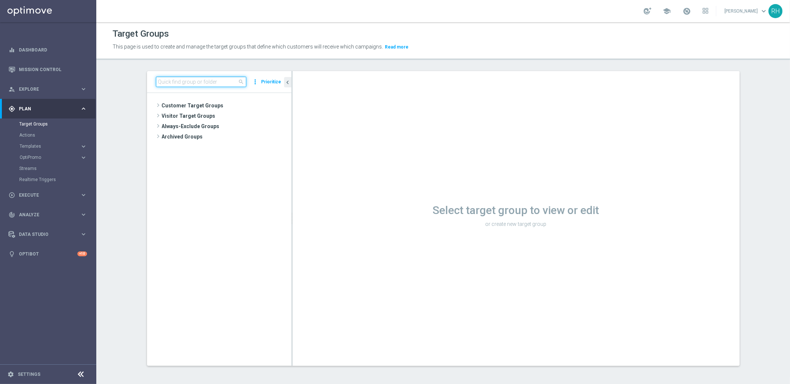
click at [161, 78] on input at bounding box center [201, 82] width 90 height 10
paste input "UK_SPORTSBOOK_EMAIL |"
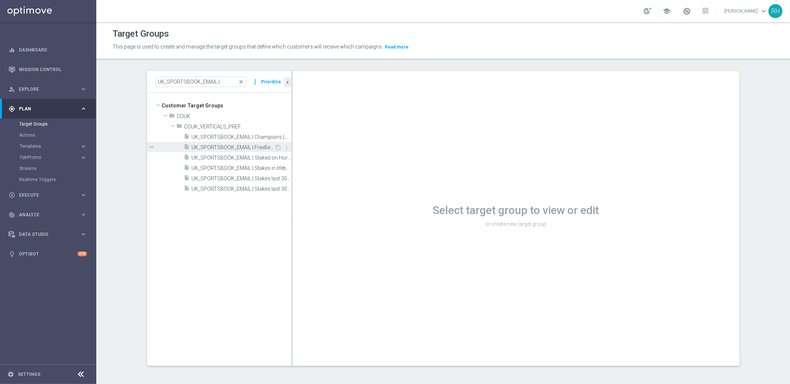
click at [254, 145] on span "UK_SPORTSBOOK_EMAIL | FreeBet_Reactivation" at bounding box center [233, 147] width 83 height 6
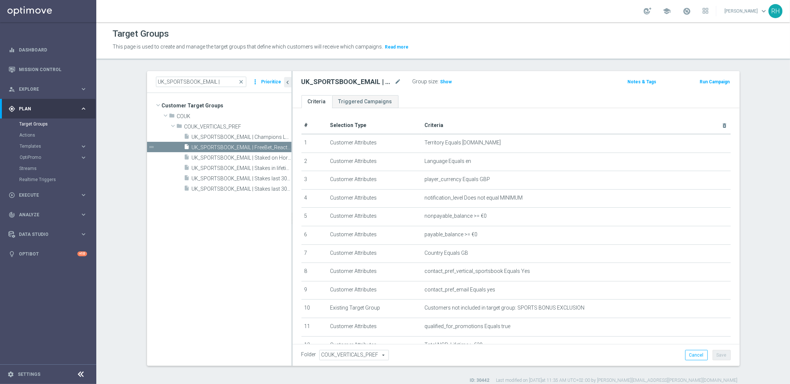
click at [345, 83] on h2 "UK_SPORTSBOOK_EMAIL | FreeBet_Reactivation" at bounding box center [347, 81] width 92 height 9
copy div "UK_SPORTSBOOK_EMAIL | FreeBet_Reactivation"
click at [211, 84] on input "UK_SPORTSBOOK_EMAIL |" at bounding box center [201, 82] width 90 height 10
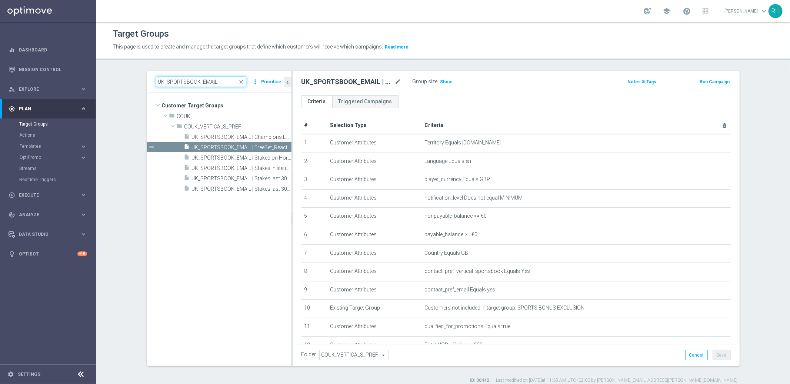
click at [211, 84] on input "UK_SPORTSBOOK_EMAIL |" at bounding box center [201, 82] width 90 height 10
paste input "Stakes last 30 days_over30NGR"
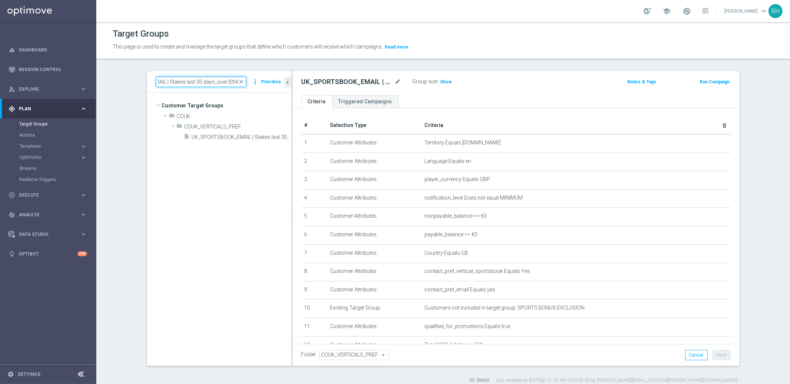
type input "UK_SPORTSBOOK_EMAIL |"
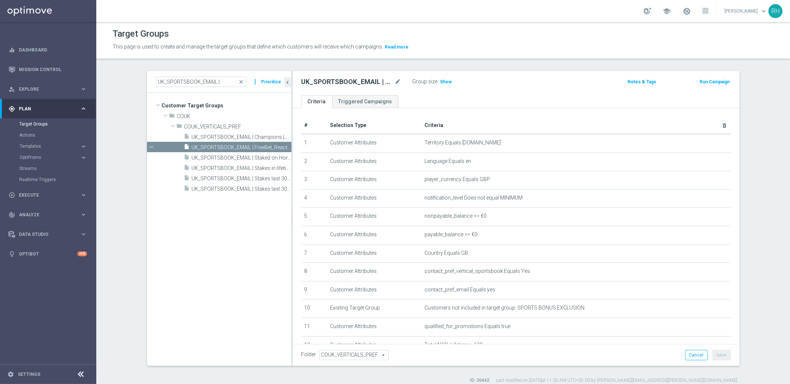
click at [274, 44] on span "This page is used to create and manage the target groups that define which cust…" at bounding box center [248, 47] width 270 height 6
click at [479, 53] on div "This page is used to create and manage the target groups that define which cust…" at bounding box center [359, 47] width 504 height 12
click at [599, 111] on div "# Selection Type Criteria delete_forever 1 Customer Attributes Territory Equals…" at bounding box center [515, 282] width 447 height 349
click at [590, 77] on div "Notes & Tags" at bounding box center [625, 81] width 73 height 9
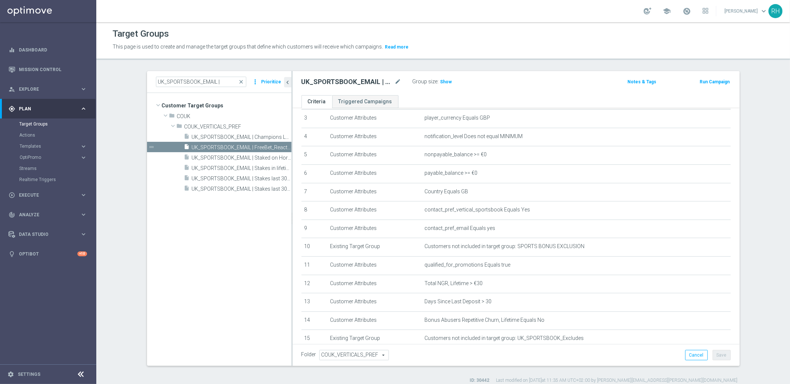
scroll to position [77, 0]
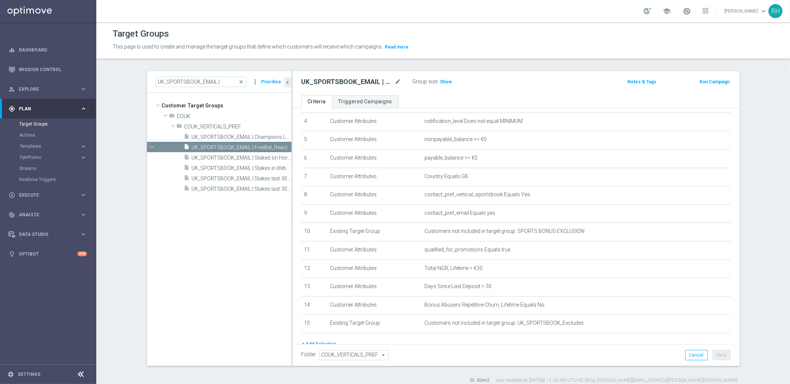
click at [557, 331] on div "# Selection Type Criteria delete_forever 1 Customer Attributes Territory Equals…" at bounding box center [516, 189] width 440 height 299
click at [511, 86] on div "UK_SPORTSBOOK_EMAIL | FreeBet_Reactivation mode_edit Group size : Show" at bounding box center [443, 82] width 294 height 10
drag, startPoint x: 325, startPoint y: 41, endPoint x: 315, endPoint y: 2, distance: 40.0
click at [325, 41] on div "This page is used to create and manage the target groups that define which cust…" at bounding box center [359, 47] width 504 height 12
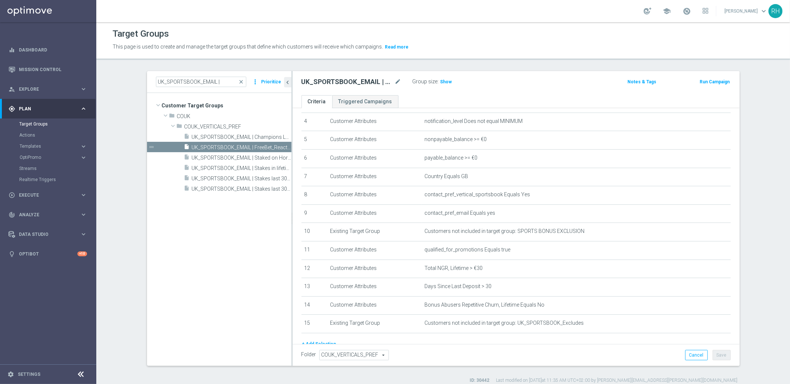
click at [453, 64] on div "Target Groups This page is used to create and manage the target groups that def…" at bounding box center [442, 203] width 693 height 362
